Goal: Register for event/course

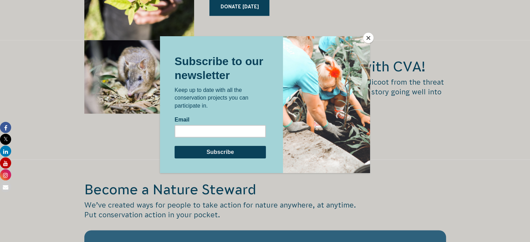
scroll to position [1115, 0]
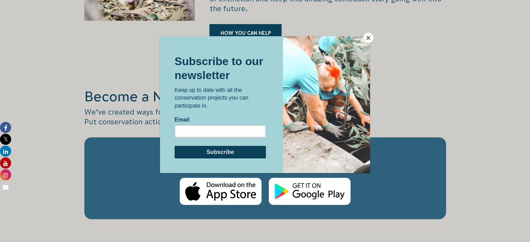
click at [370, 39] on button "Close" at bounding box center [368, 38] width 10 height 10
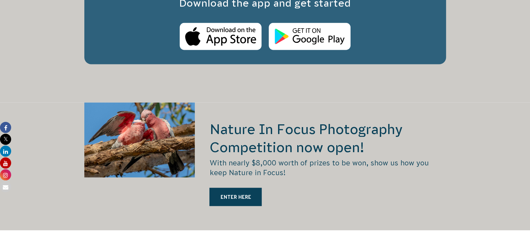
scroll to position [1301, 0]
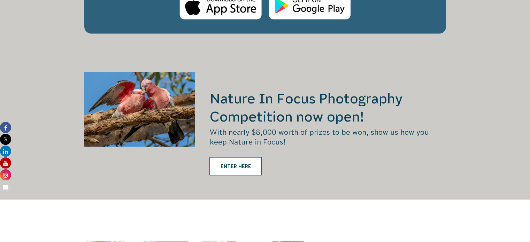
click at [241, 157] on link "ENTER HERE" at bounding box center [235, 166] width 52 height 18
click at [242, 90] on h2 "Nature In Focus Photography Competition now open!" at bounding box center [327, 107] width 236 height 36
click at [169, 111] on div at bounding box center [139, 136] width 111 height 128
click at [233, 163] on div "ENTER HERE" at bounding box center [327, 169] width 236 height 25
click at [235, 160] on link "ENTER HERE" at bounding box center [235, 166] width 52 height 18
